Goal: Task Accomplishment & Management: Use online tool/utility

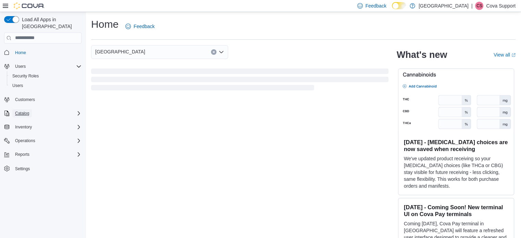
click at [22, 111] on span "Catalog" at bounding box center [22, 113] width 14 height 5
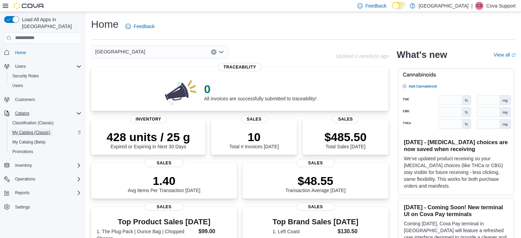
click at [31, 130] on span "My Catalog (Classic)" at bounding box center [31, 132] width 38 height 5
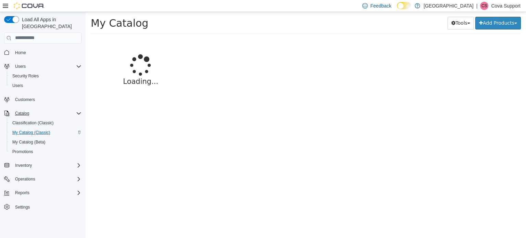
select select "**********"
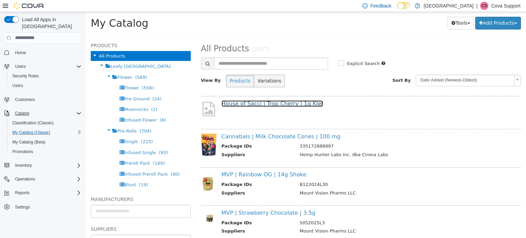
click at [248, 102] on link "House of Sacci | Trop Cherry | 1g Kief" at bounding box center [273, 103] width 102 height 7
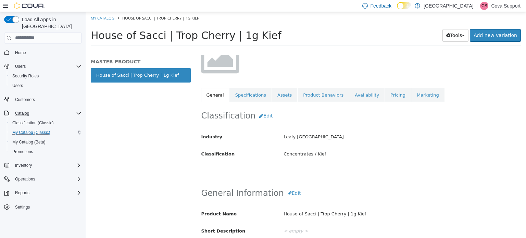
scroll to position [69, 0]
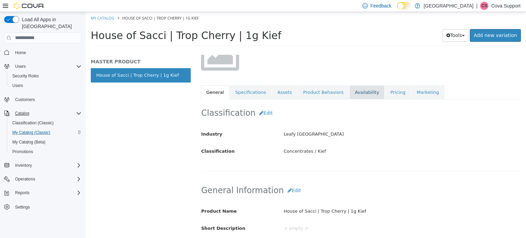
click at [351, 88] on link "Availability" at bounding box center [367, 92] width 35 height 14
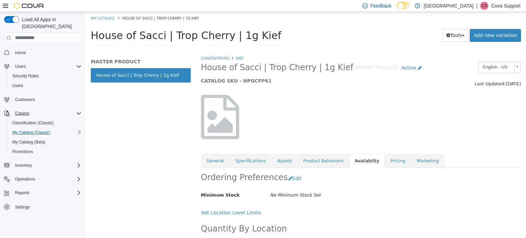
scroll to position [32, 0]
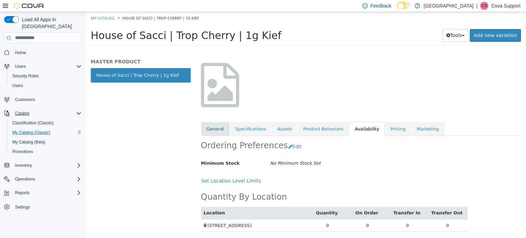
click at [205, 129] on link "General" at bounding box center [215, 129] width 28 height 14
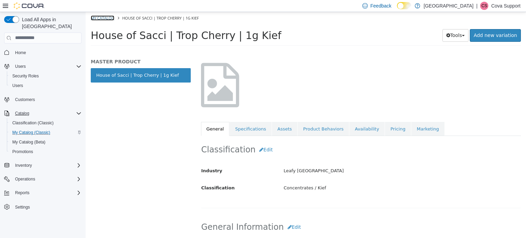
click at [101, 16] on link "My Catalog" at bounding box center [103, 17] width 24 height 5
select select "**********"
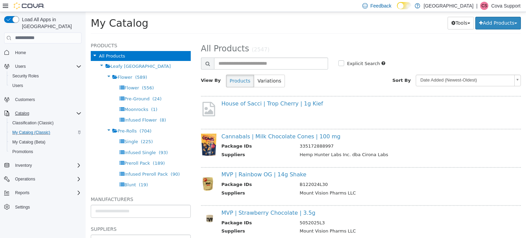
click at [504, 4] on p "Cova Support" at bounding box center [505, 6] width 29 height 8
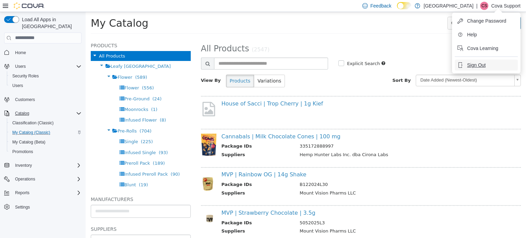
click at [479, 65] on span "Sign Out" at bounding box center [476, 65] width 19 height 7
